Goal: Navigation & Orientation: Go to known website

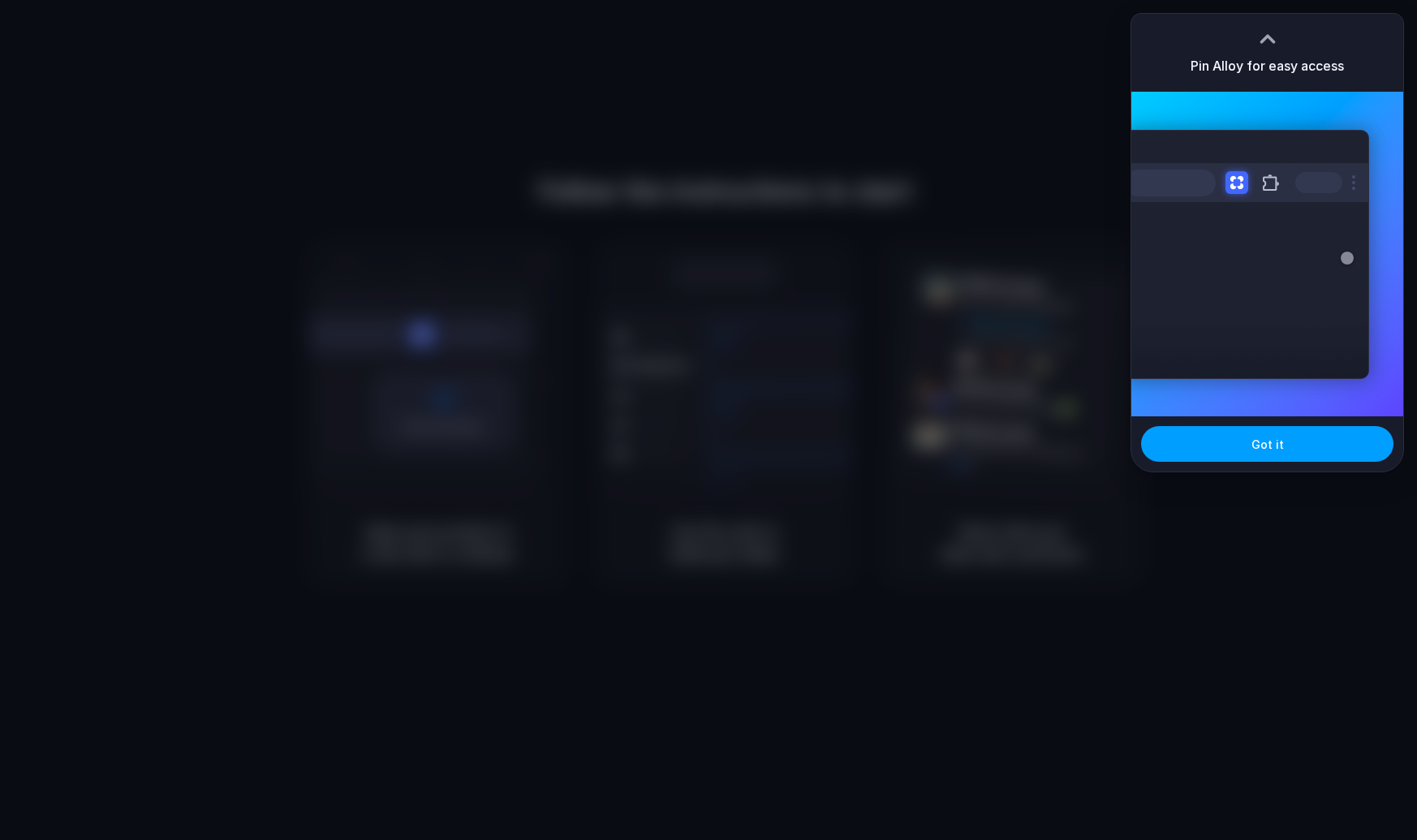
click at [1268, 443] on span "Got it" at bounding box center [1268, 444] width 33 height 17
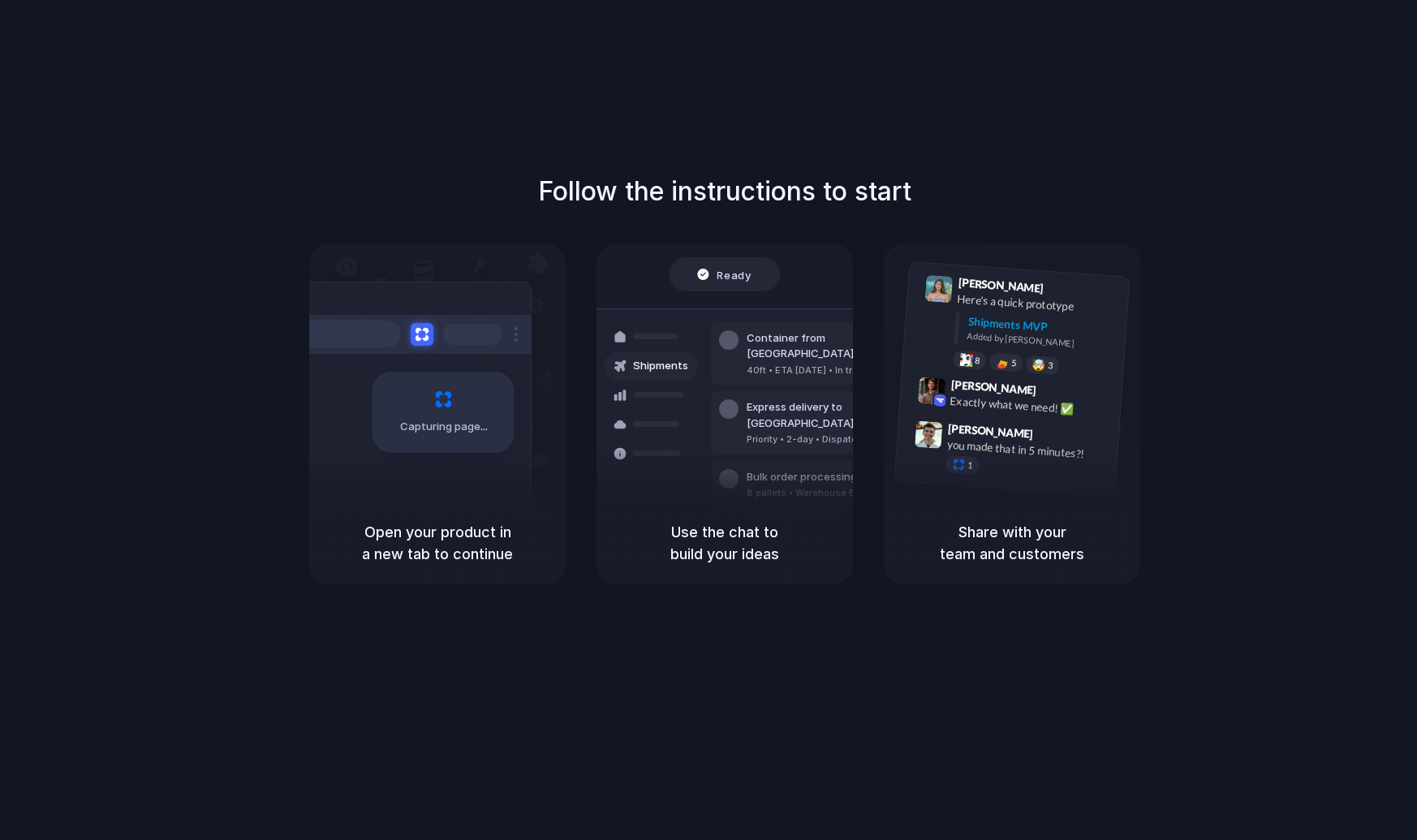
click at [708, 420] on div at bounding box center [708, 420] width 0 height 0
